Goal: Obtain resource: Download file/media

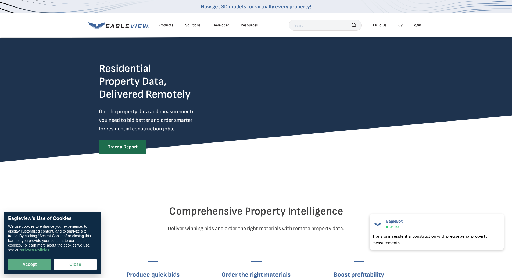
click at [165, 26] on div "Products" at bounding box center [165, 25] width 15 height 5
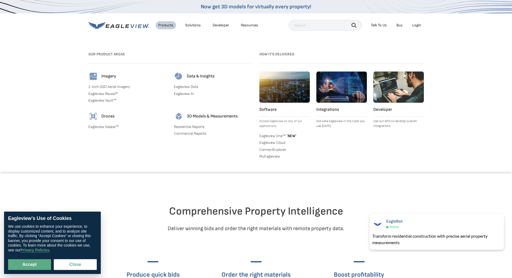
click at [223, 48] on div "Search Products Our Product Areas Imagery 1-Inch GSD Aerial Imagery *" at bounding box center [256, 108] width 512 height 128
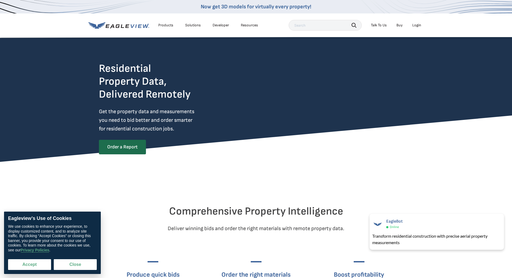
click at [48, 265] on button "Accept" at bounding box center [29, 264] width 43 height 11
checkbox input "true"
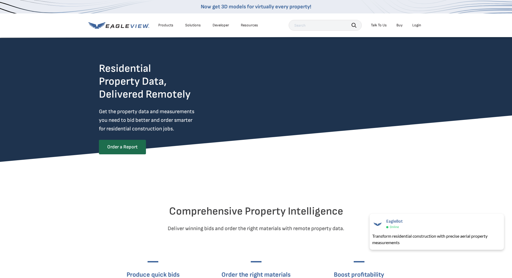
click at [164, 25] on div "Products" at bounding box center [165, 25] width 15 height 5
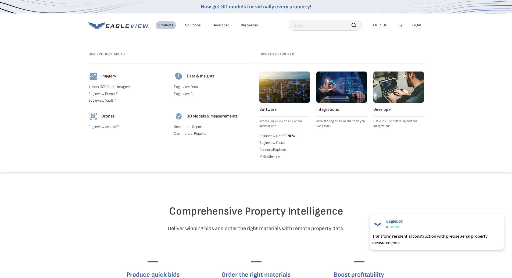
click at [194, 134] on link "Commercial Reports" at bounding box center [213, 133] width 79 height 5
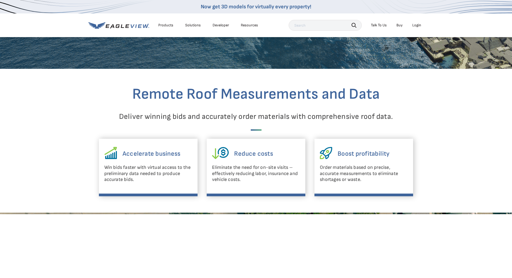
scroll to position [54, 0]
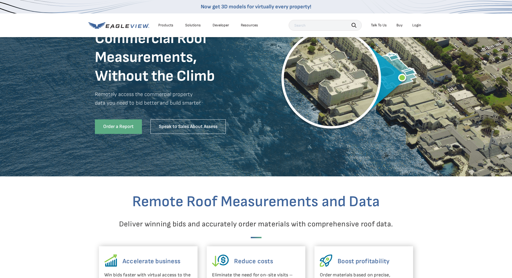
click at [170, 26] on div "Products" at bounding box center [165, 25] width 15 height 5
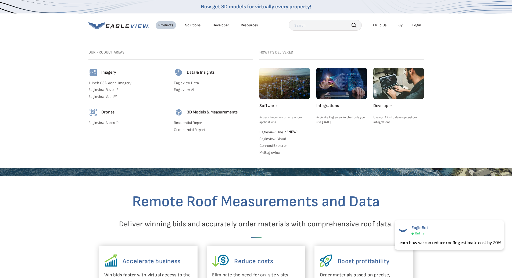
click at [184, 121] on link "Residential Reports" at bounding box center [213, 122] width 79 height 5
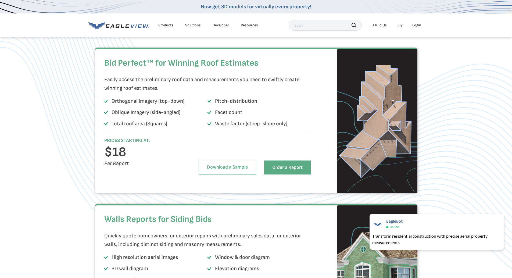
scroll to position [326, 0]
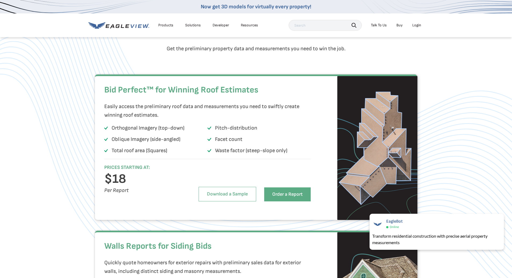
click at [48, 100] on div "Bid Perfect™ for Winning Roof Estimates Easily access the preliminary roof data…" at bounding box center [256, 146] width 512 height 145
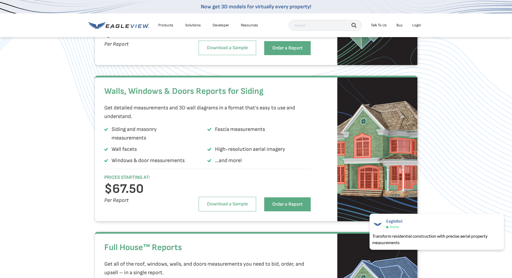
scroll to position [810, 0]
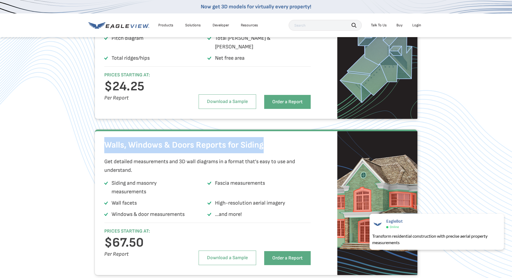
drag, startPoint x: 263, startPoint y: 153, endPoint x: 102, endPoint y: 156, distance: 160.7
click at [101, 156] on div "Walls, Windows & Doors Reports for Siding Get detailed measurements and 3D wall…" at bounding box center [256, 202] width 322 height 145
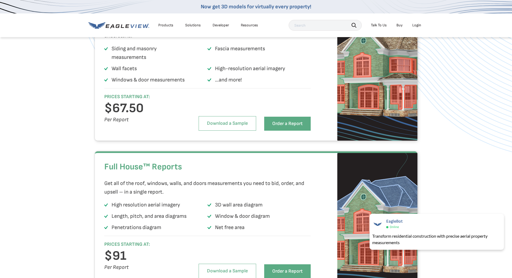
scroll to position [971, 0]
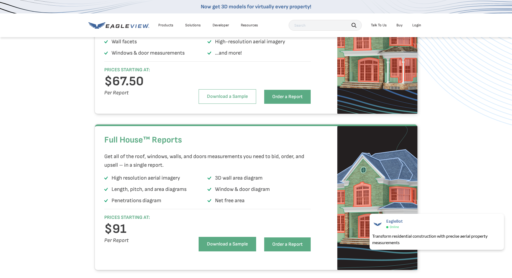
click at [232, 251] on link "Download a Sample" at bounding box center [228, 244] width 58 height 15
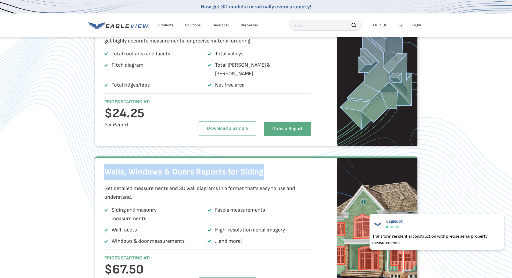
scroll to position [702, 0]
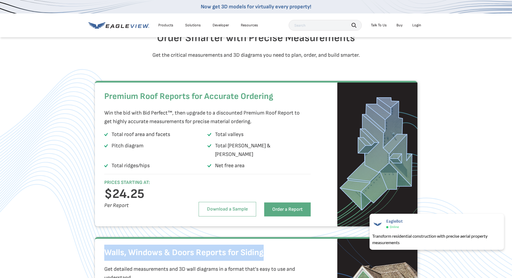
click at [167, 105] on h2 "Premium Roof Reports for Accurate Ordering" at bounding box center [207, 96] width 207 height 16
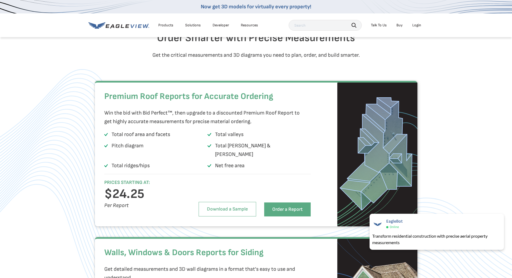
scroll to position [622, 0]
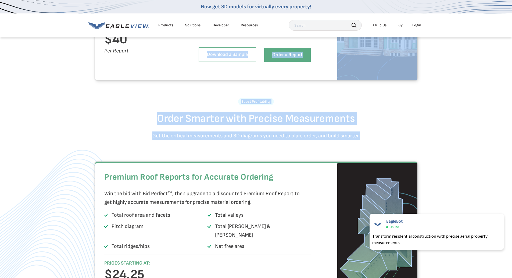
drag, startPoint x: 232, startPoint y: 161, endPoint x: 150, endPoint y: 100, distance: 102.3
click at [161, 99] on div "Residential Property Data, Delivered Remotely Get the property data and measure…" at bounding box center [256, 163] width 288 height 1496
click at [130, 98] on div at bounding box center [256, 94] width 314 height 7
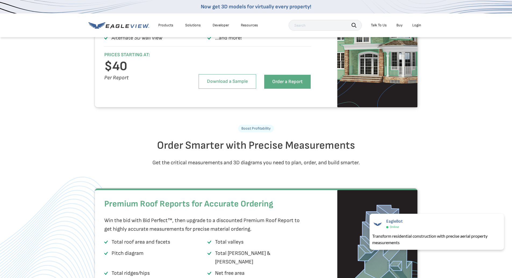
scroll to position [648, 0]
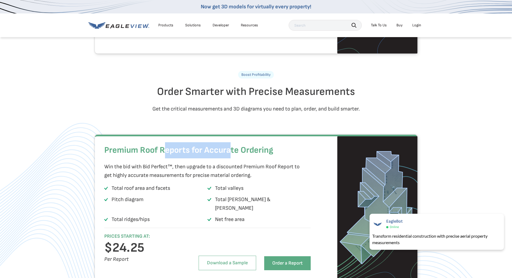
drag, startPoint x: 170, startPoint y: 162, endPoint x: 232, endPoint y: 164, distance: 62.1
click at [232, 158] on h2 "Premium Roof Reports for Accurate Ordering" at bounding box center [207, 150] width 207 height 16
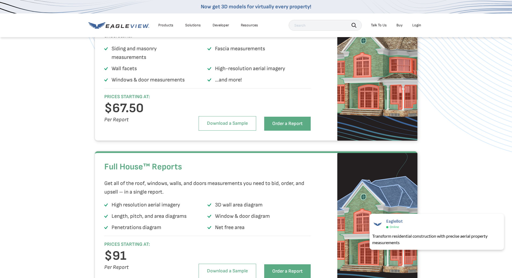
scroll to position [1025, 0]
